Goal: Task Accomplishment & Management: Use online tool/utility

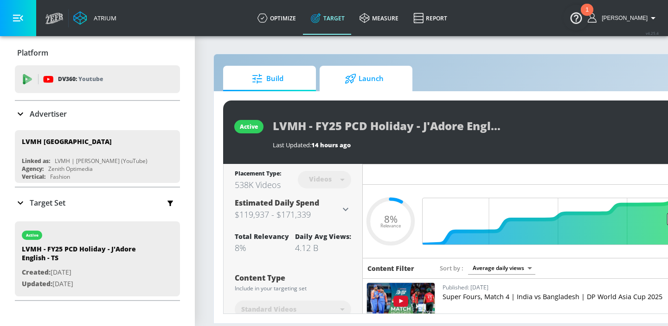
click at [343, 76] on span "Launch" at bounding box center [364, 79] width 70 height 22
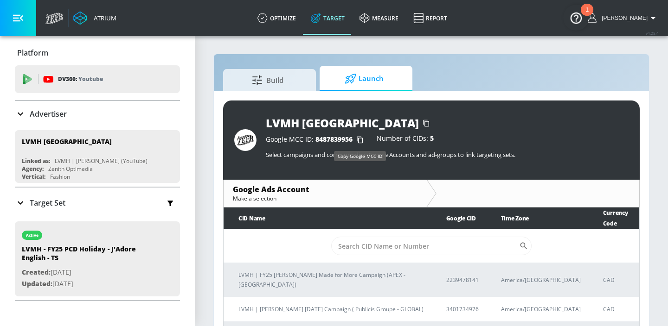
click at [357, 139] on icon "button" at bounding box center [359, 140] width 15 height 15
click at [360, 138] on icon "button" at bounding box center [359, 140] width 6 height 7
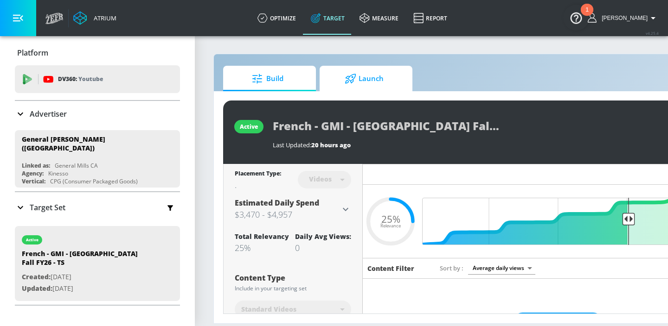
click at [350, 79] on icon at bounding box center [350, 79] width 12 height 10
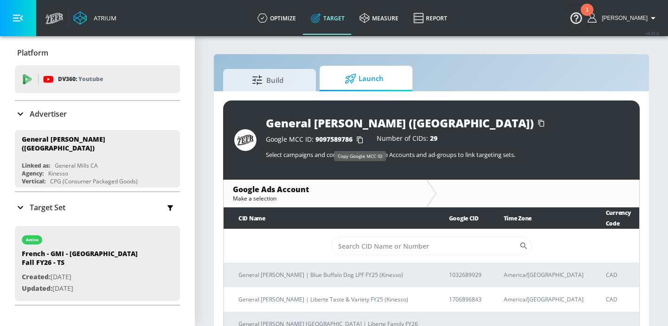
click at [359, 140] on icon "button" at bounding box center [359, 140] width 15 height 15
